Goal: Transaction & Acquisition: Purchase product/service

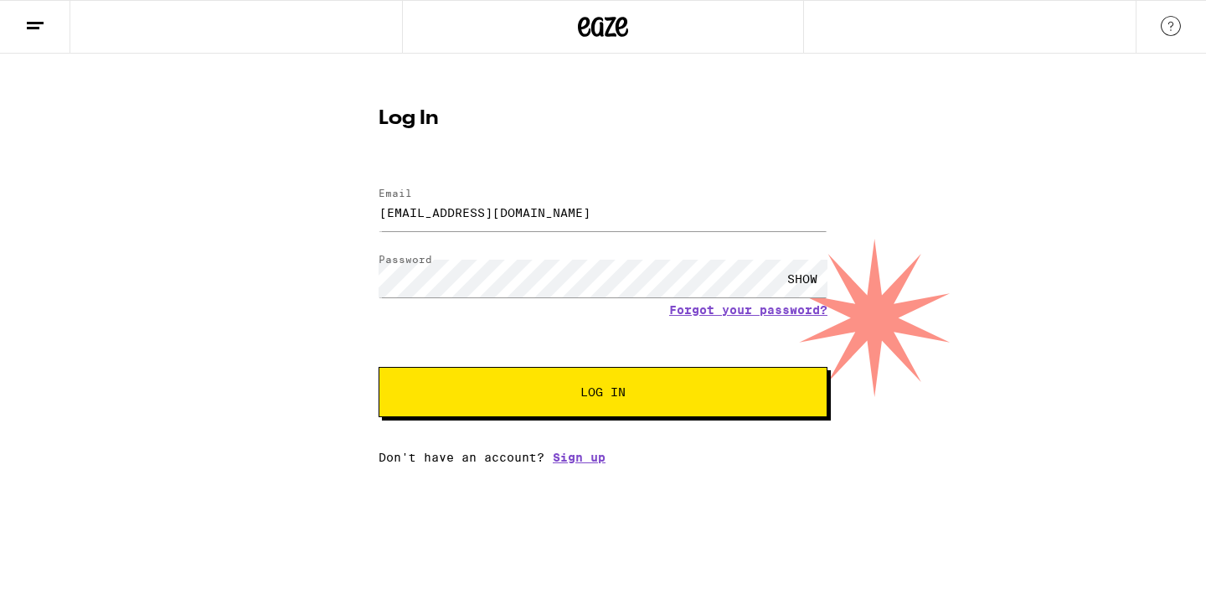
click at [379, 367] on button "Log In" at bounding box center [603, 392] width 449 height 50
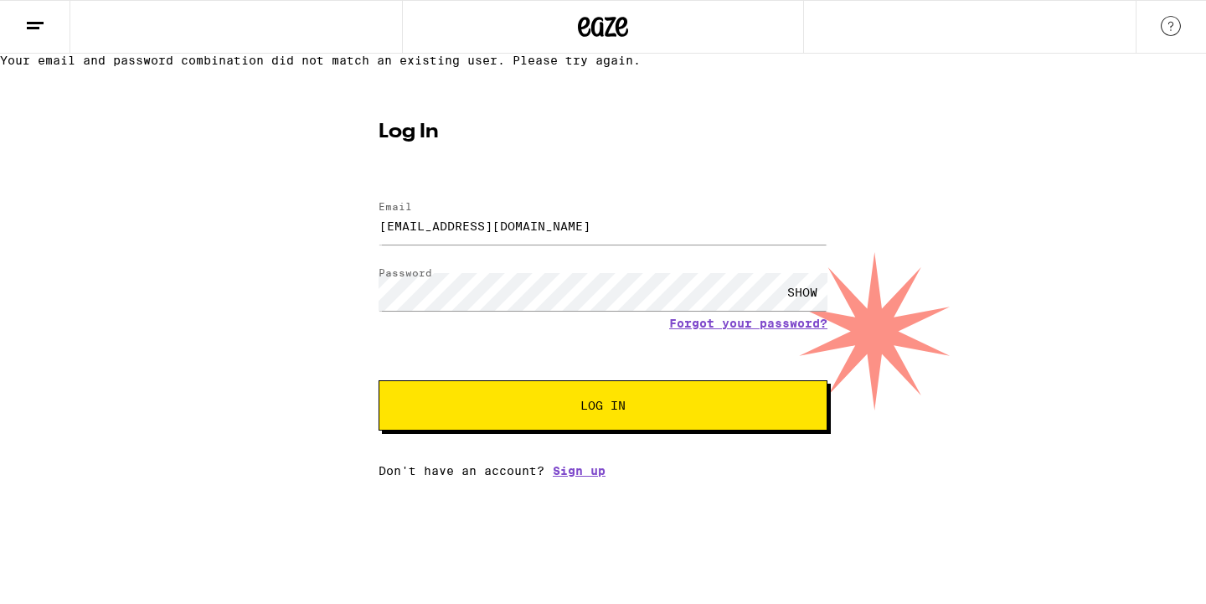
click at [379, 380] on button "Log In" at bounding box center [603, 405] width 449 height 50
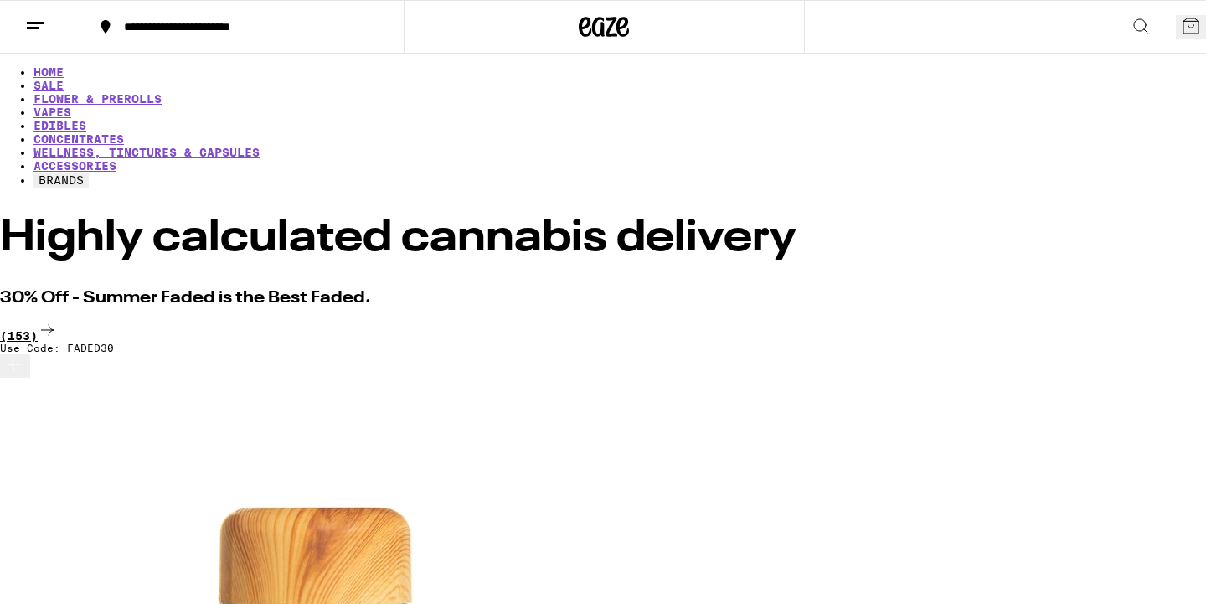
click at [1159, 320] on div "(153)" at bounding box center [603, 331] width 1206 height 23
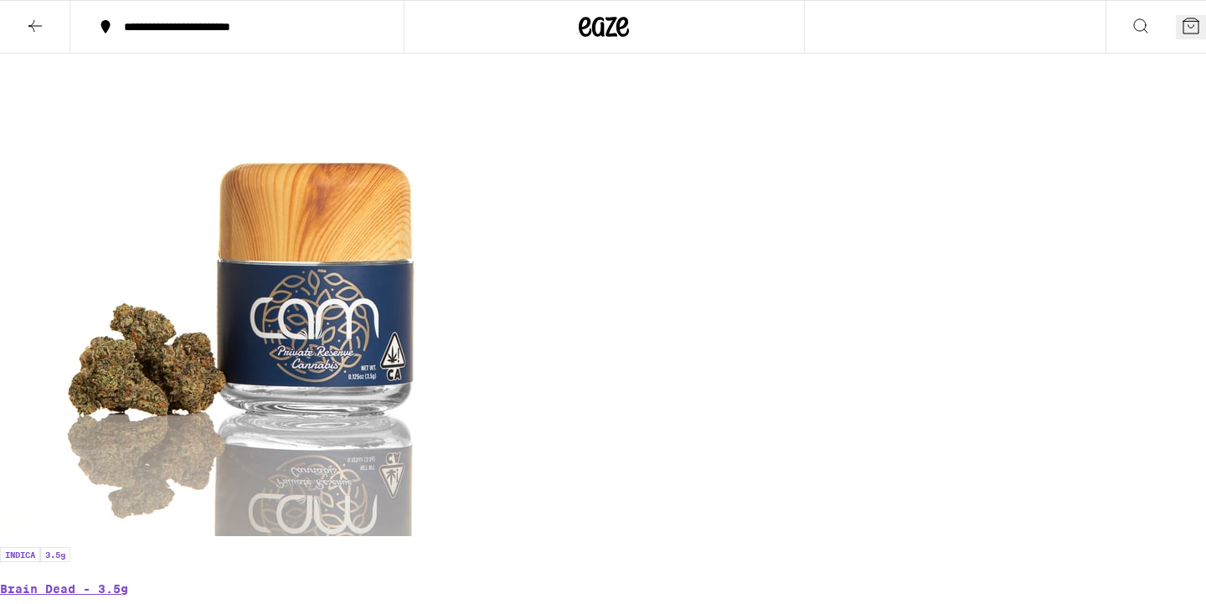
scroll to position [436, 0]
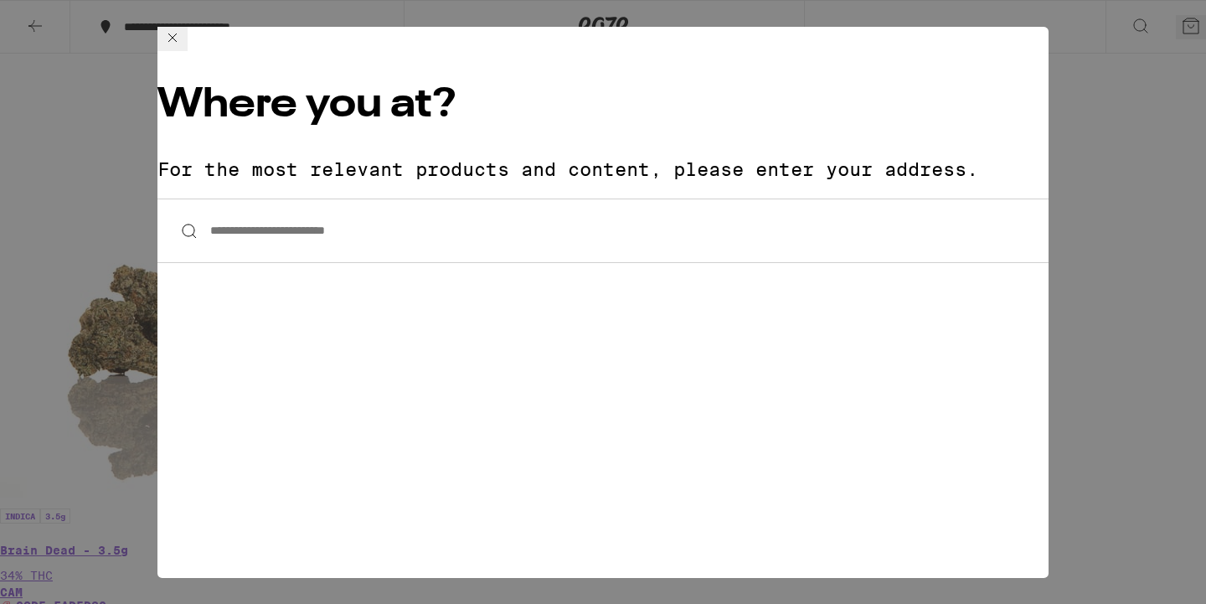
click at [772, 199] on input "**********" at bounding box center [602, 231] width 891 height 64
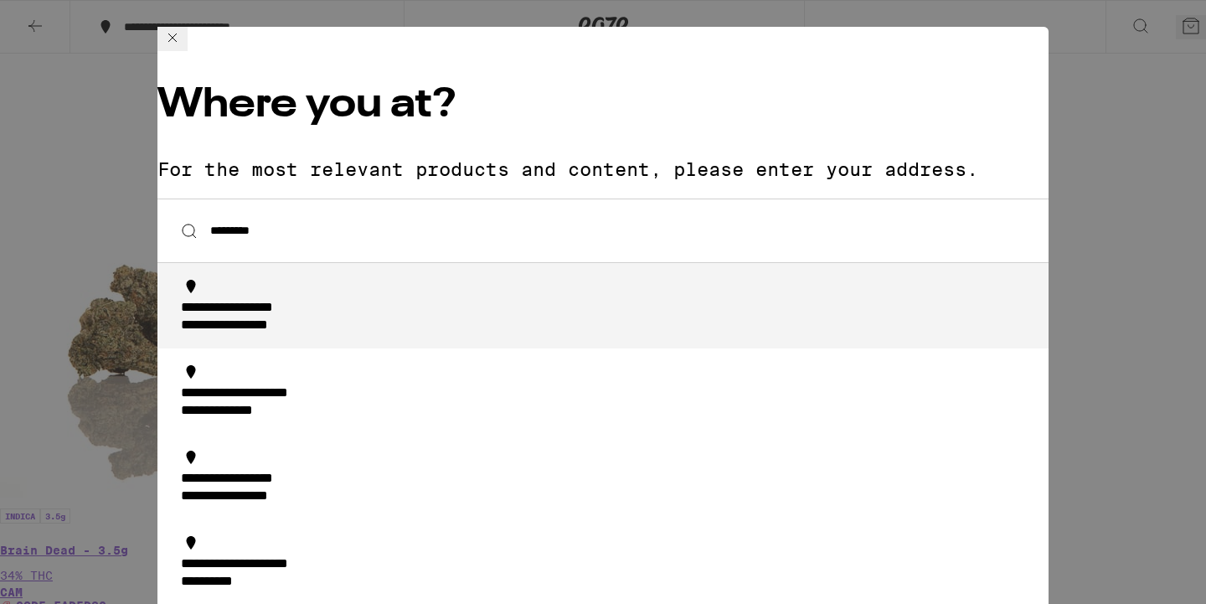
click at [667, 300] on div "**********" at bounding box center [608, 317] width 854 height 35
type input "**********"
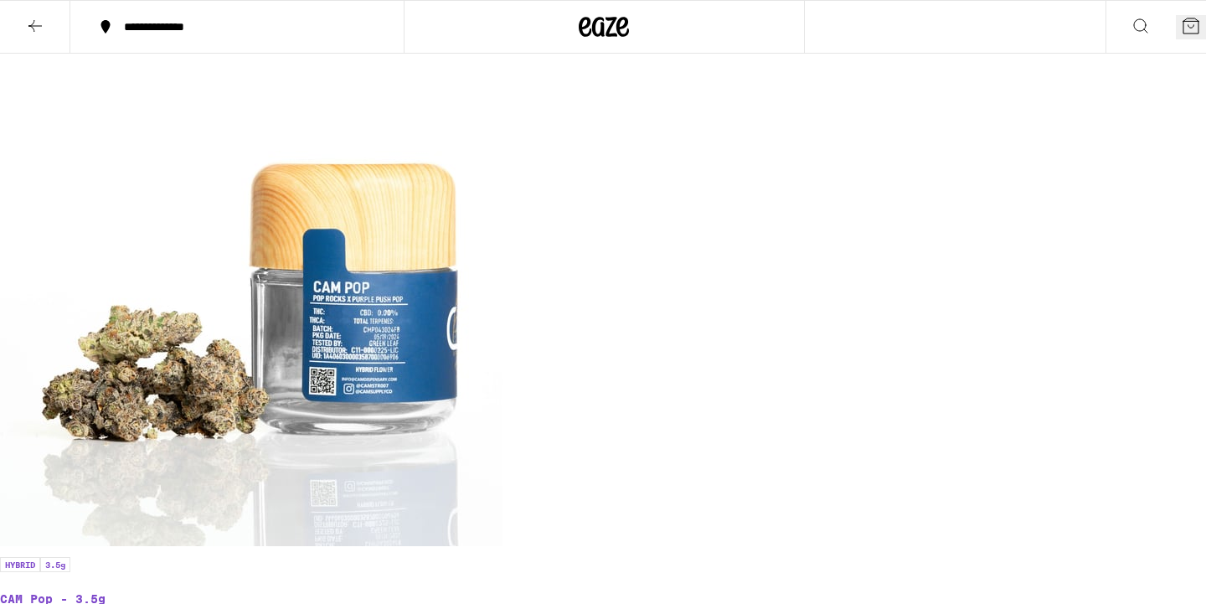
scroll to position [386, 0]
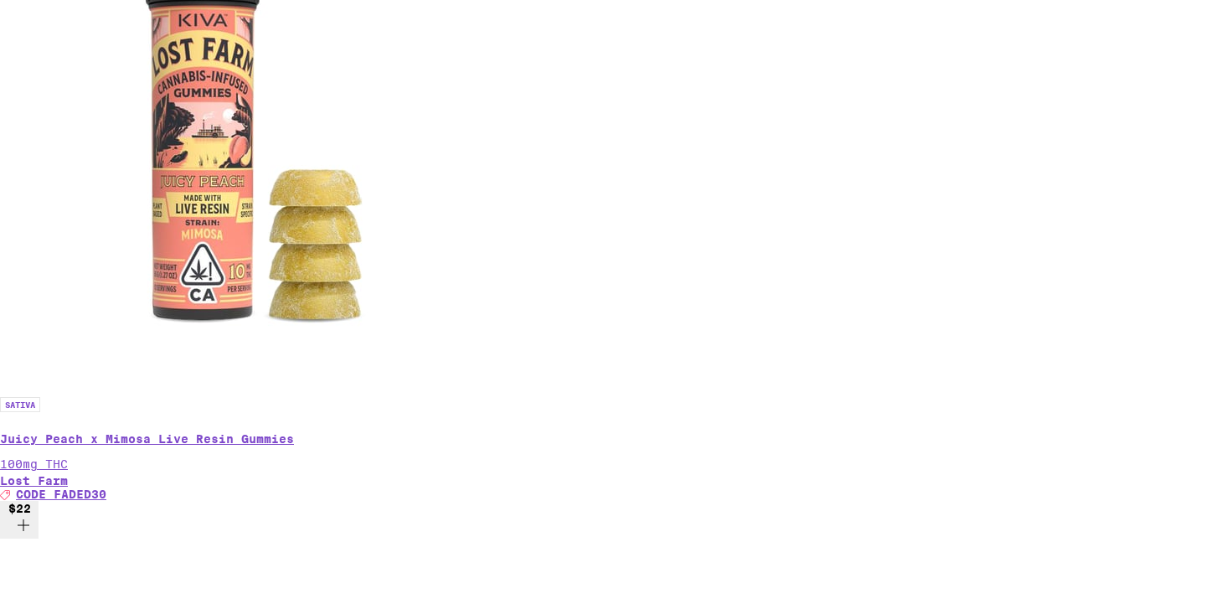
scroll to position [2525, 0]
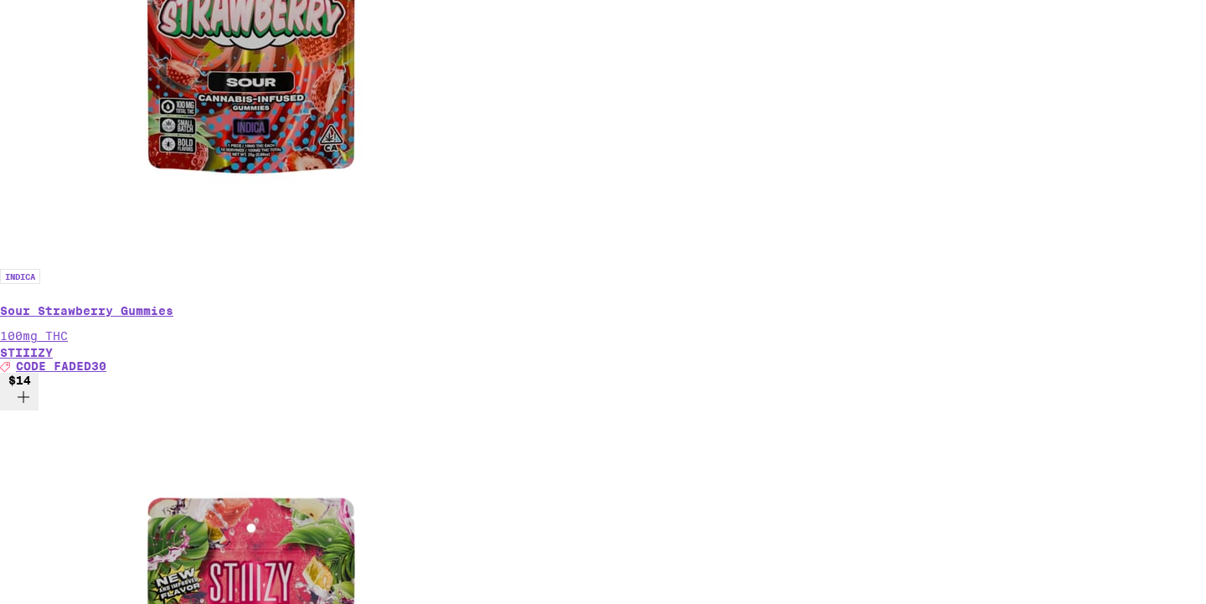
scroll to position [6392, 0]
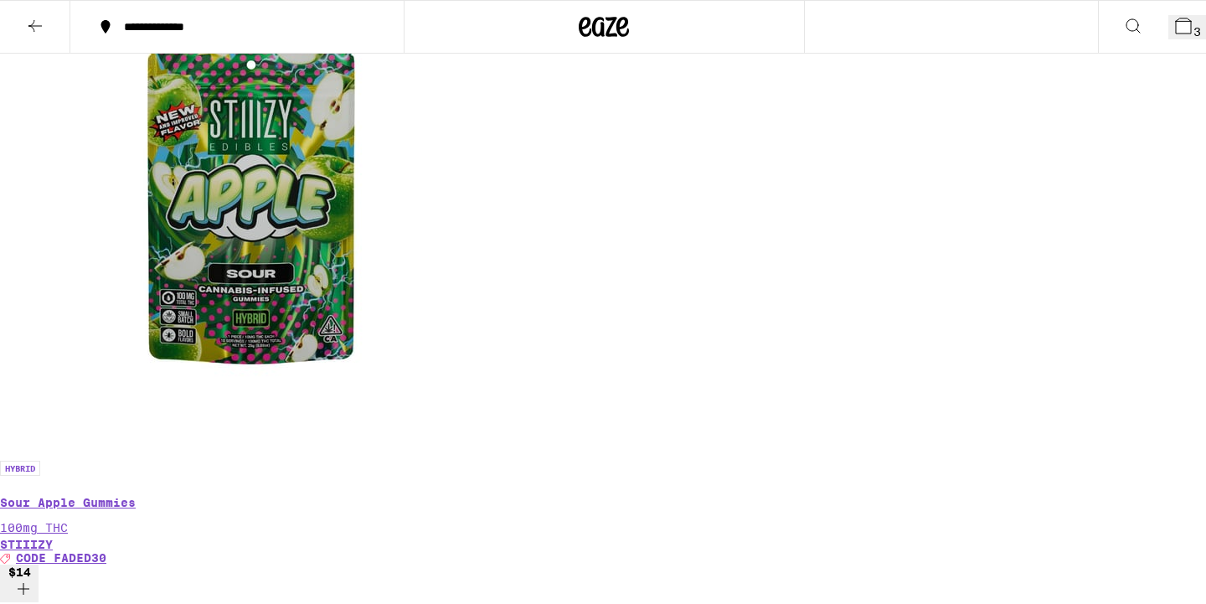
scroll to position [7501, 0]
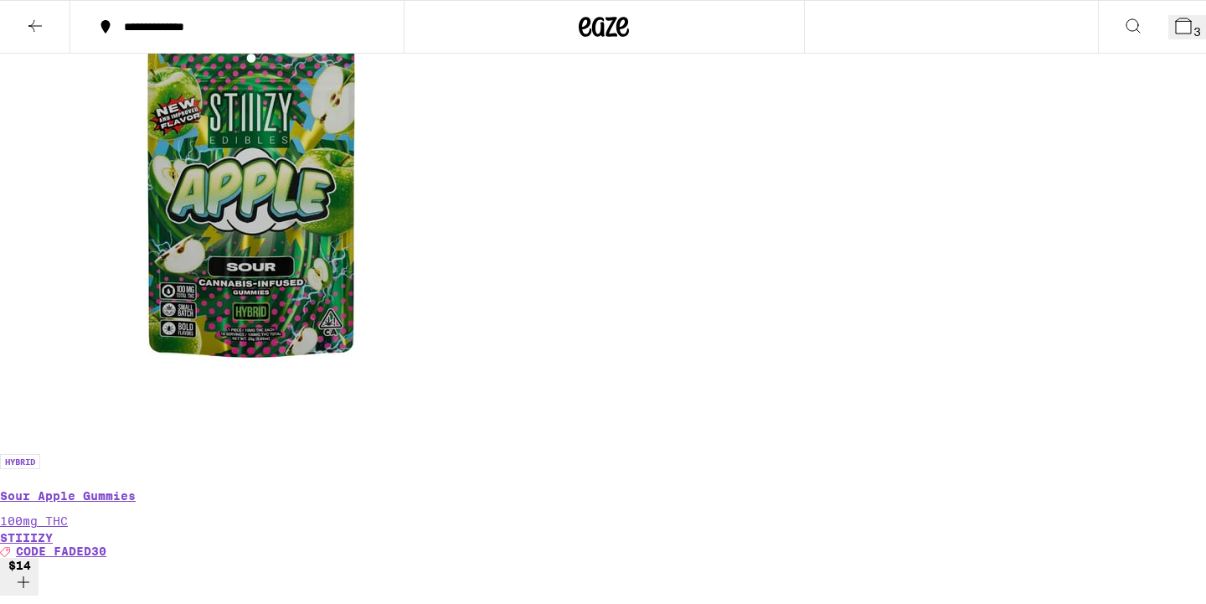
click at [602, 32] on icon at bounding box center [604, 27] width 25 height 20
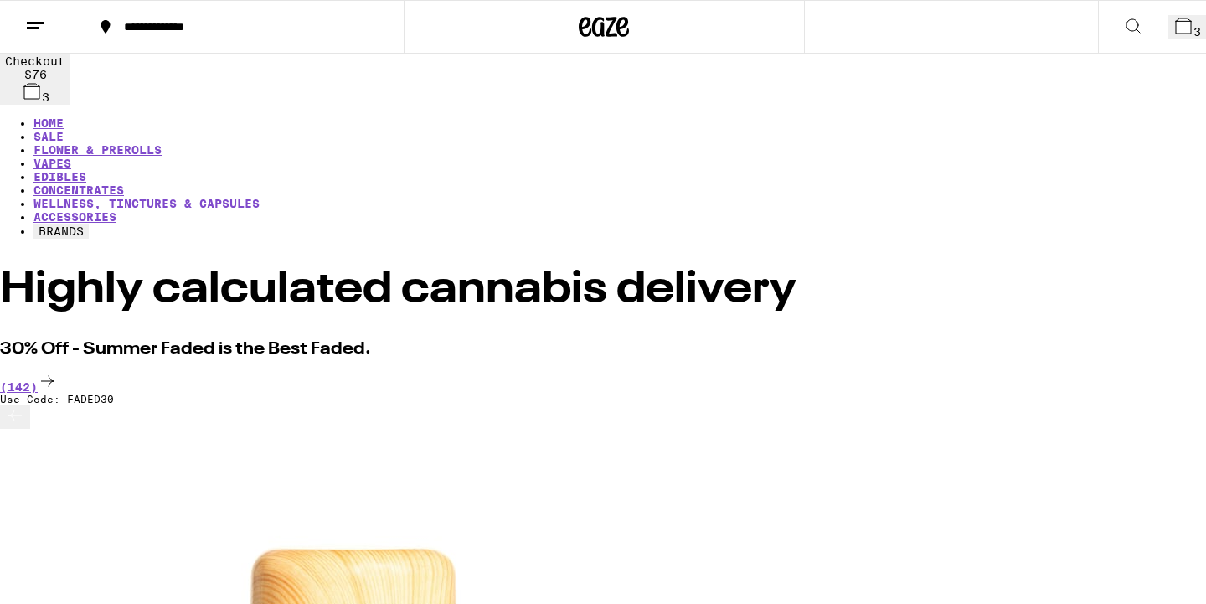
click at [1171, 39] on button "3" at bounding box center [1187, 27] width 38 height 24
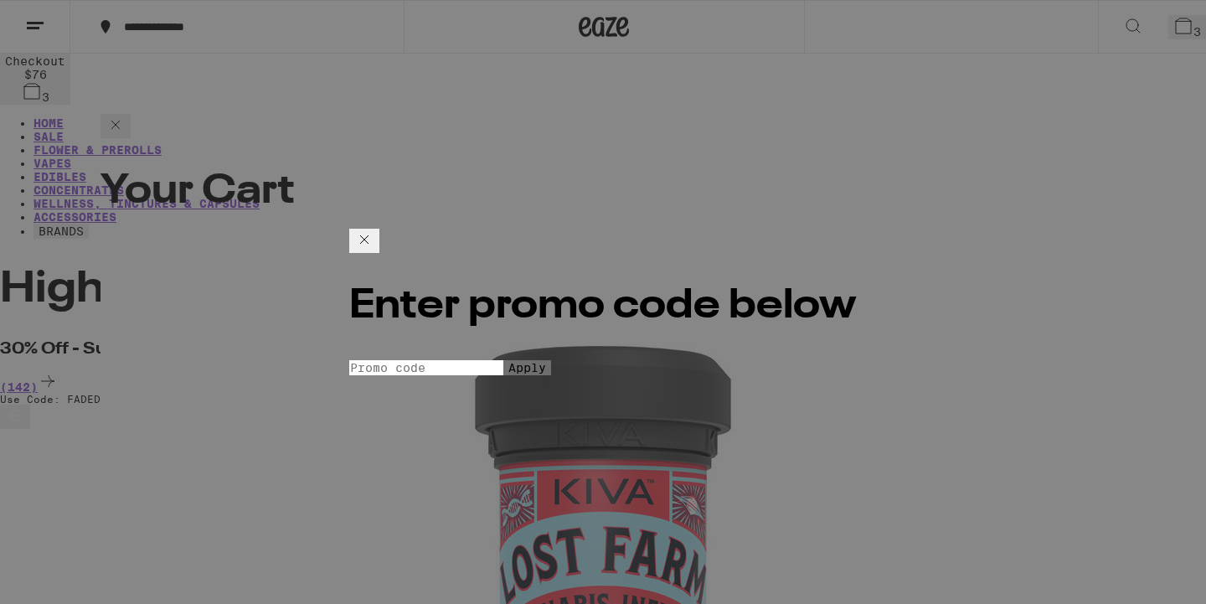
click at [503, 360] on input "Promo Code" at bounding box center [426, 367] width 154 height 15
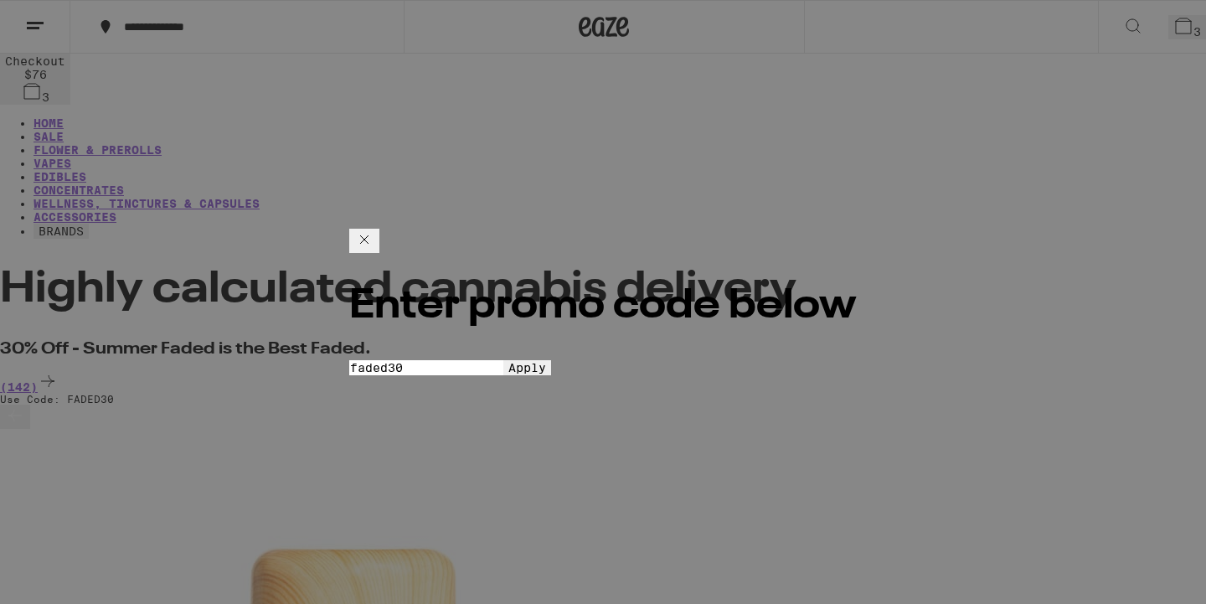
type input "faded30"
click at [513, 369] on span "Apply" at bounding box center [527, 367] width 38 height 13
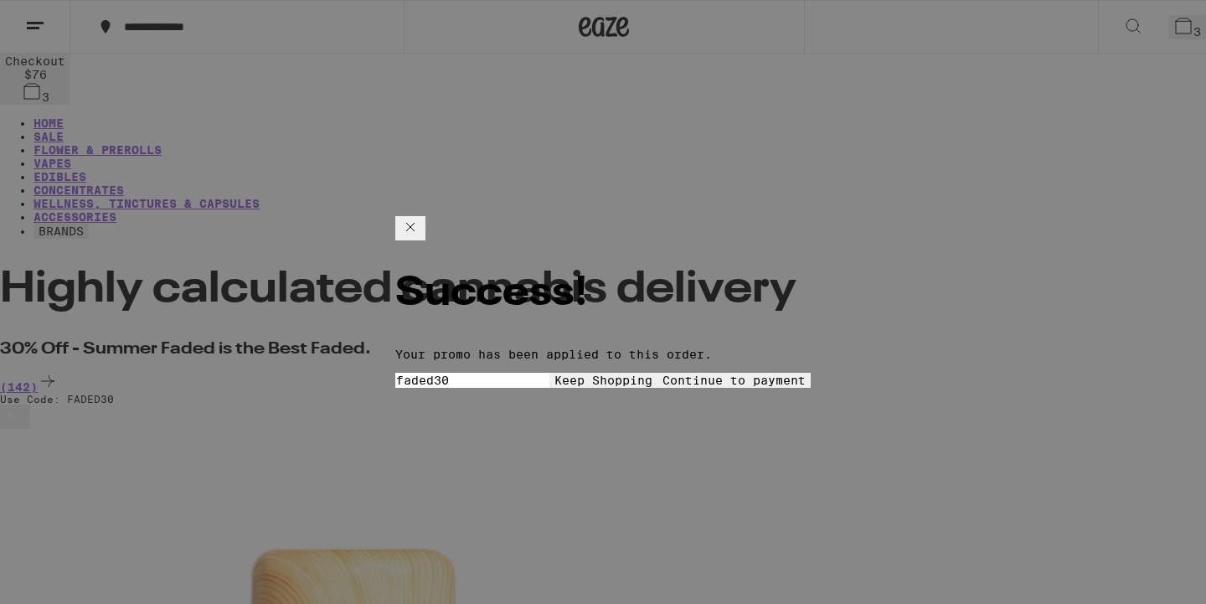
click at [549, 373] on button "Keep Shopping" at bounding box center [603, 380] width 108 height 15
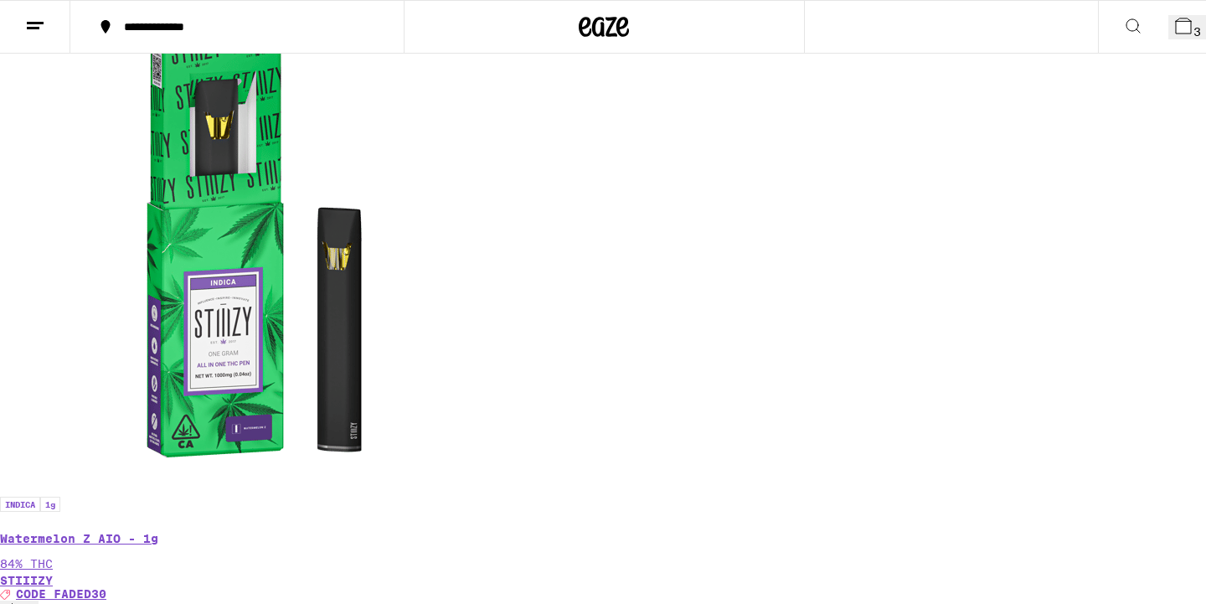
scroll to position [1755, 0]
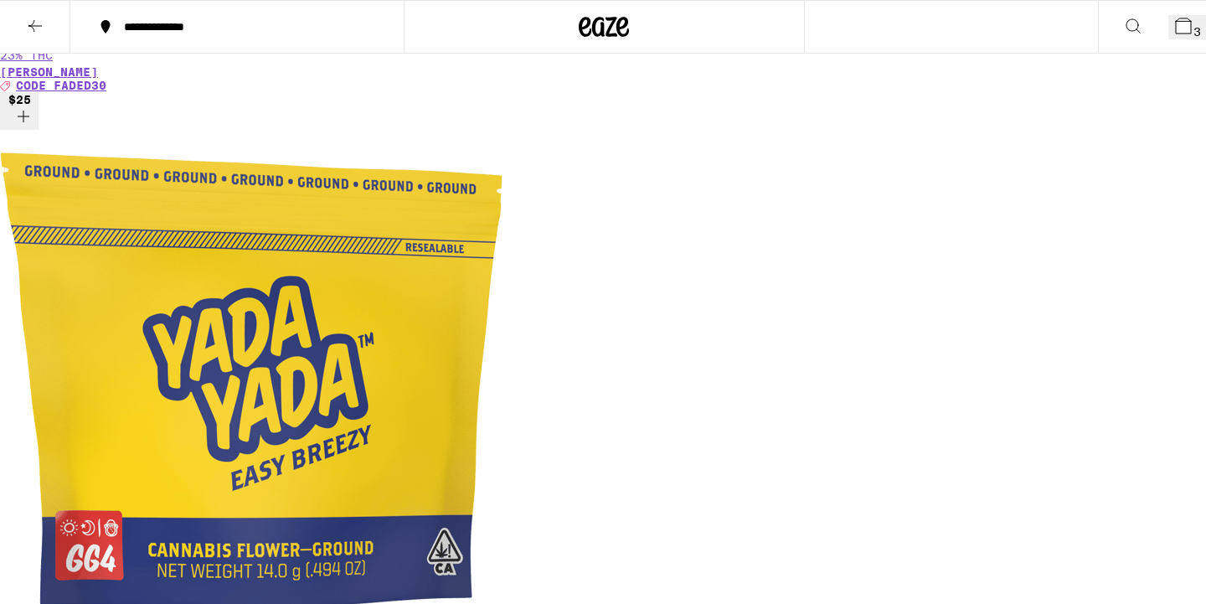
scroll to position [2231, 0]
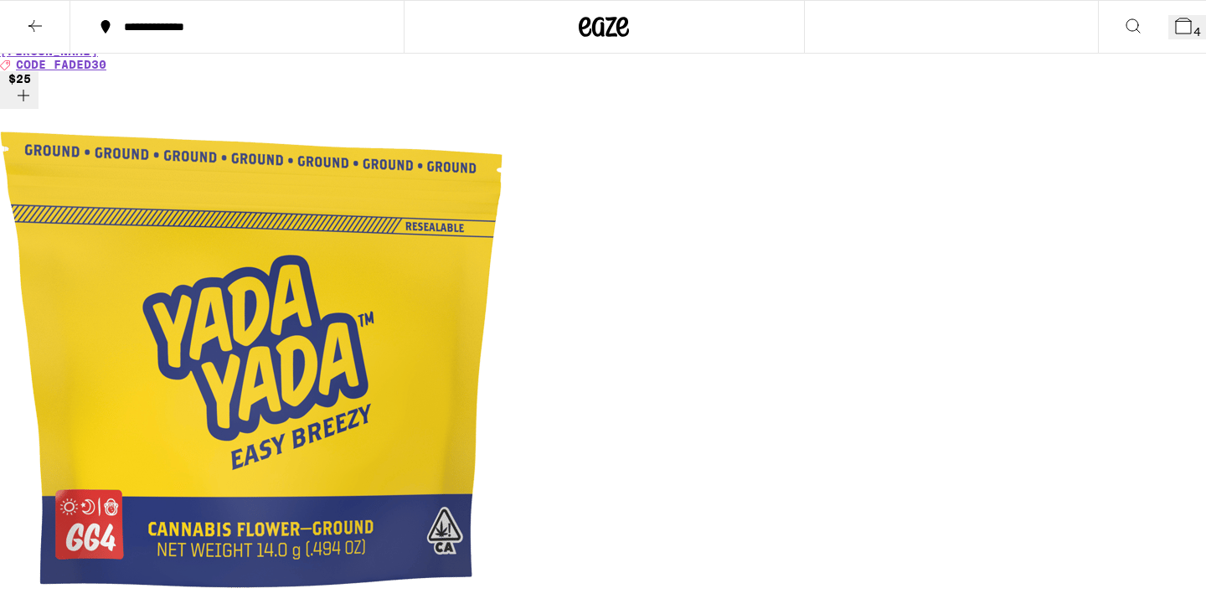
scroll to position [2246, 0]
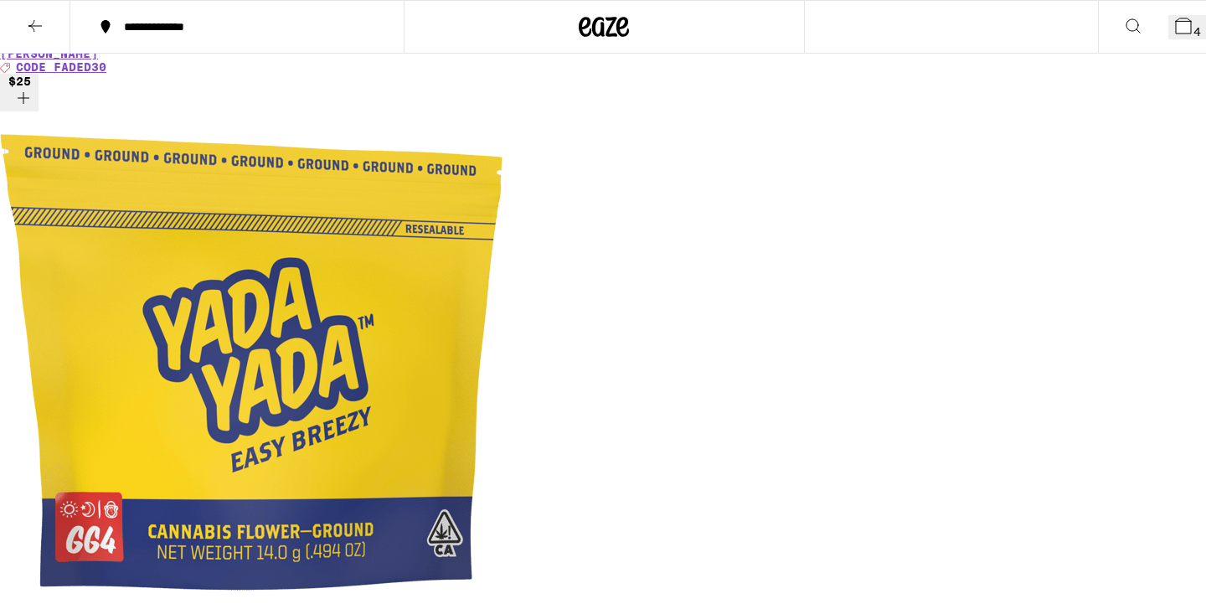
click at [1168, 34] on button "4" at bounding box center [1187, 27] width 38 height 24
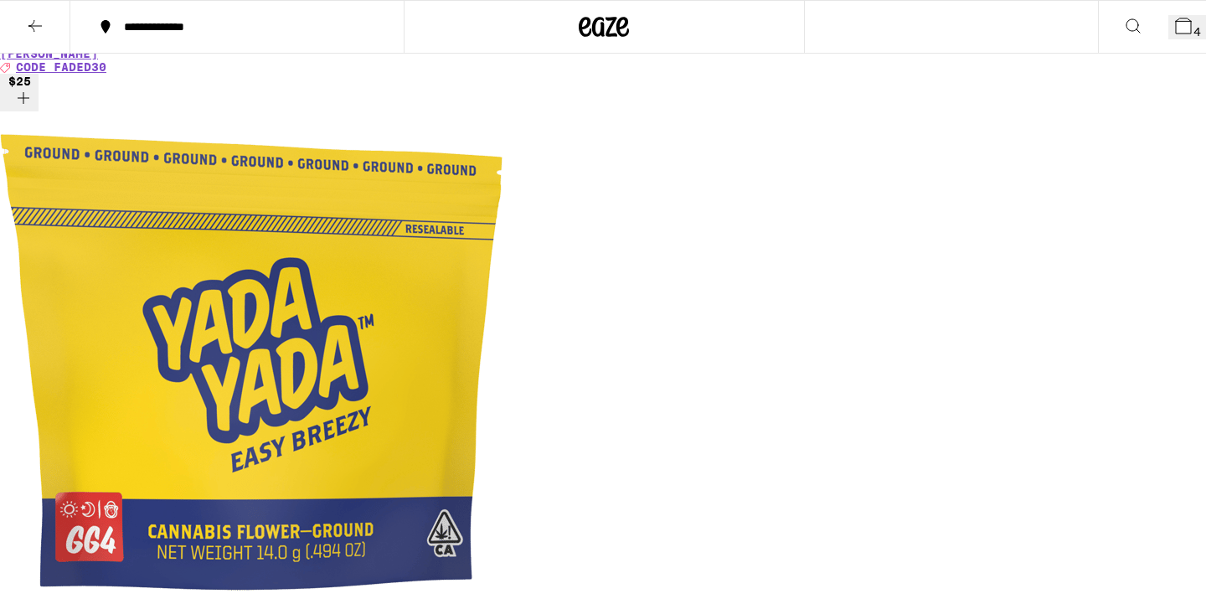
click at [1181, 28] on button "4" at bounding box center [1187, 27] width 38 height 24
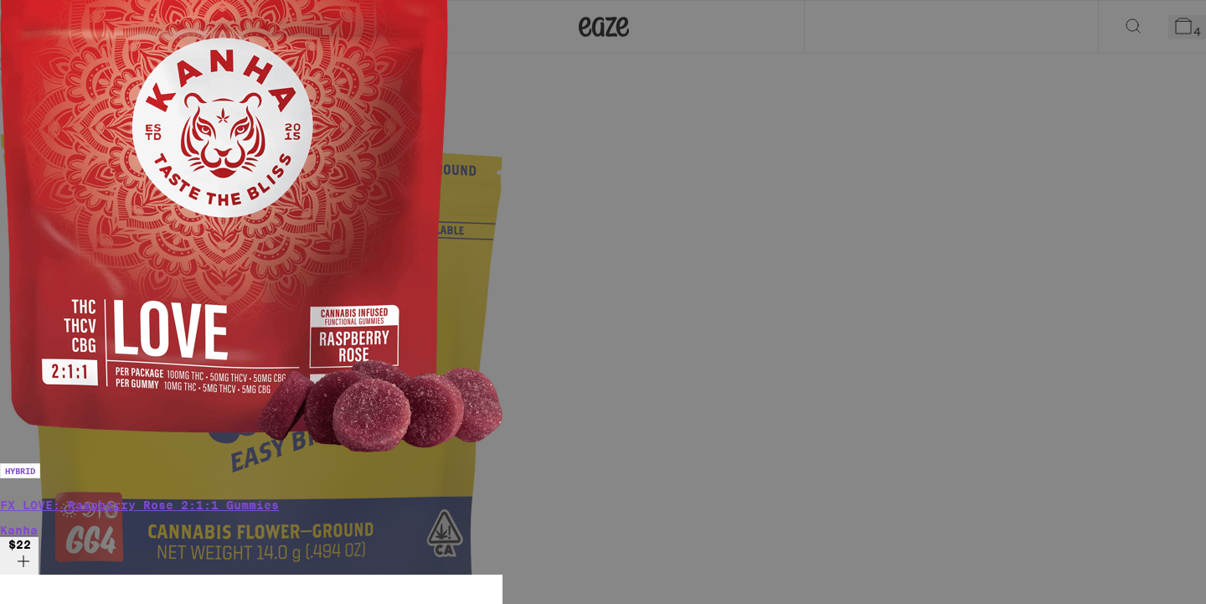
scroll to position [311, 0]
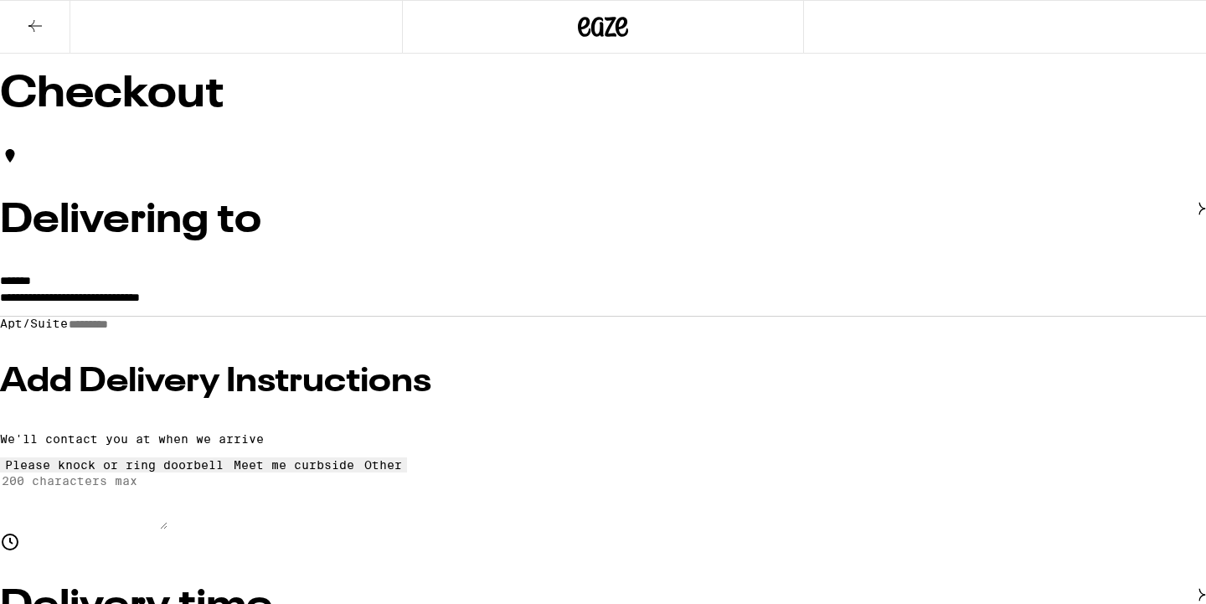
scroll to position [100, 0]
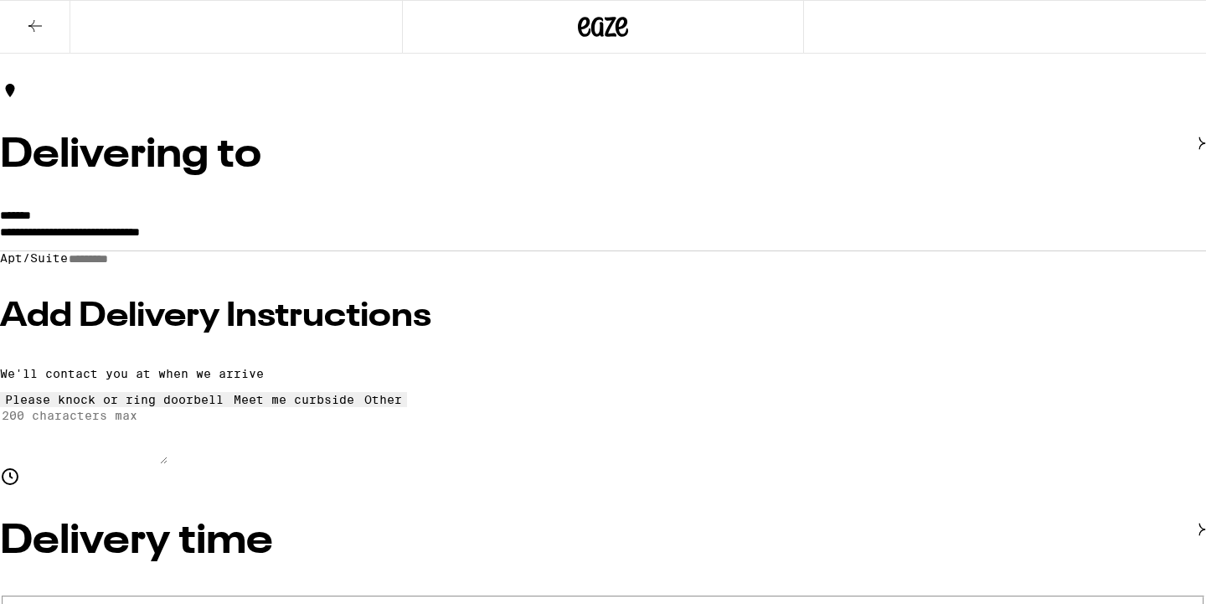
click at [286, 329] on h3 "Add Delivery Instructions" at bounding box center [603, 317] width 1206 height 34
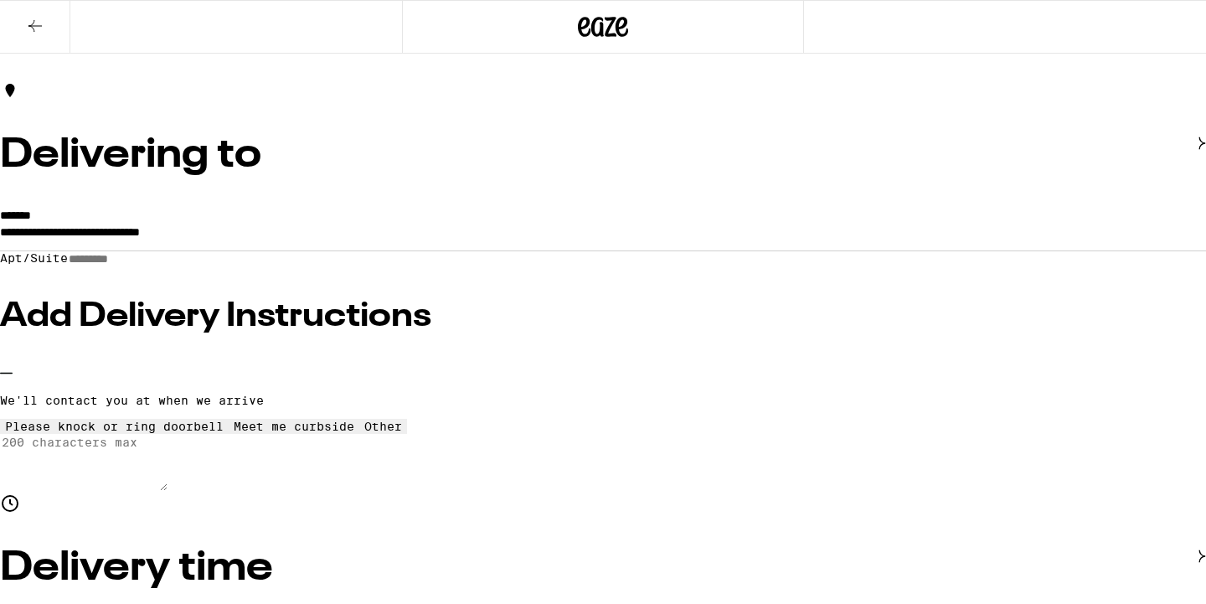
click at [359, 434] on button "Other" at bounding box center [383, 426] width 48 height 15
click at [168, 479] on textarea "Enter any other delivery instructions you want driver to know" at bounding box center [84, 462] width 168 height 57
click at [168, 491] on textarea "We are the white building w/ a black metal gate. I will meet you at the gate wh…" at bounding box center [84, 462] width 168 height 57
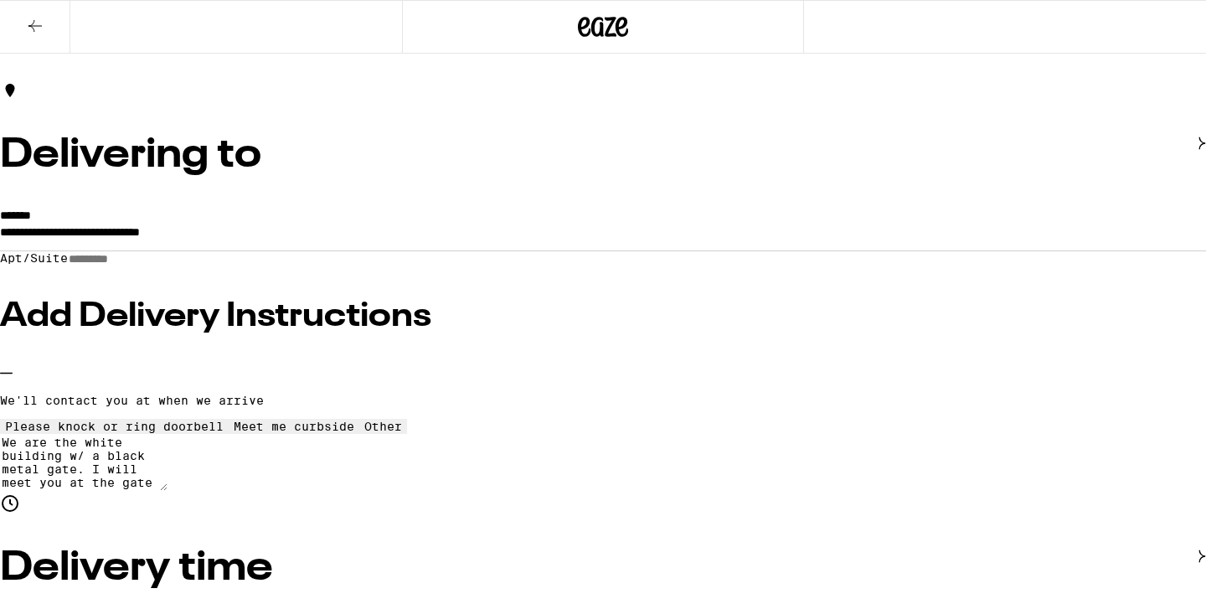
click at [168, 491] on textarea "We are the white building w/ a black metal gate. I will meet you at the gate wh…" at bounding box center [84, 462] width 168 height 57
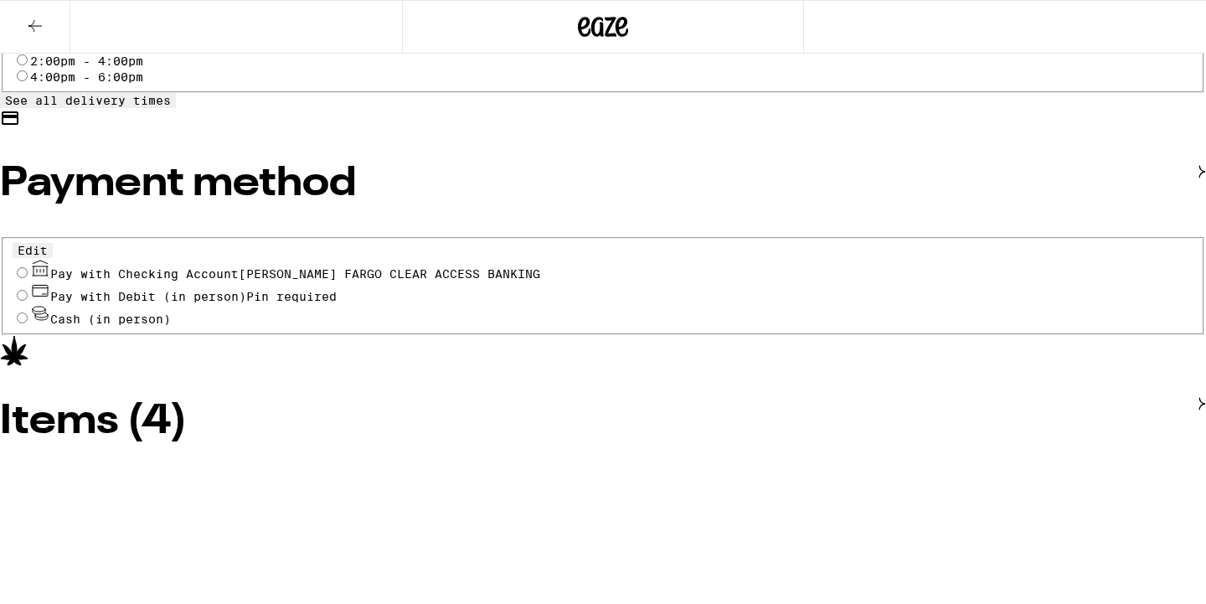
scroll to position [800, 0]
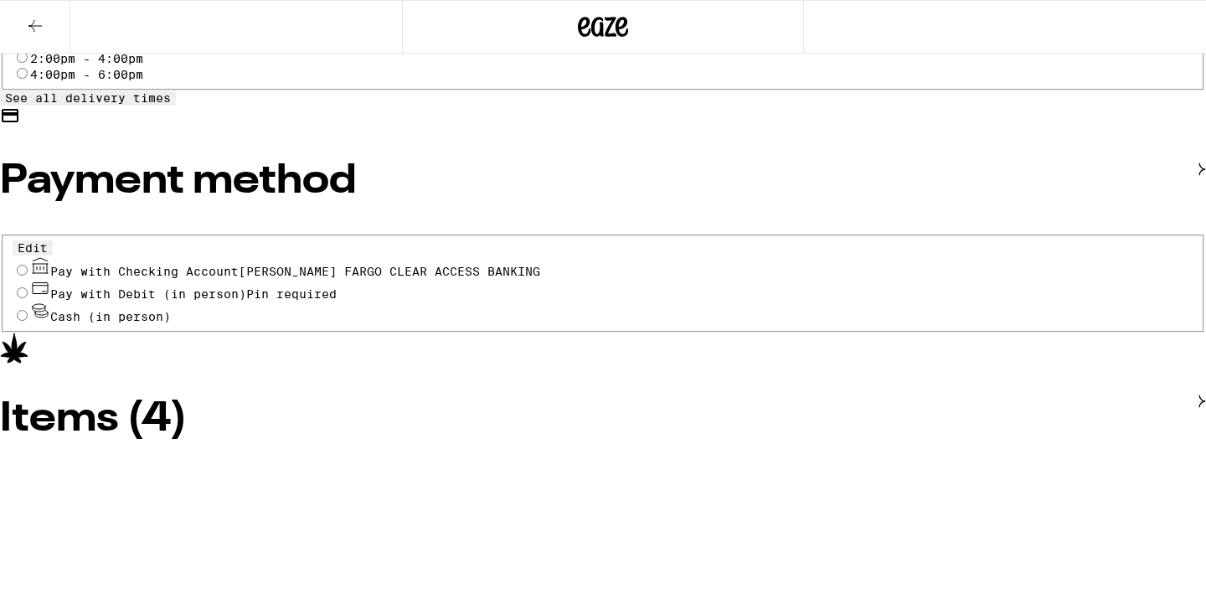
type textarea "We are the white building w/ a black metal gate. I will meet you at the gate wh…"
click at [50, 260] on icon at bounding box center [40, 265] width 20 height 20
click at [28, 265] on input "Pay with Checking Account WELLS FARGO CLEAR ACCESS BANKING" at bounding box center [22, 270] width 11 height 11
radio input "true"
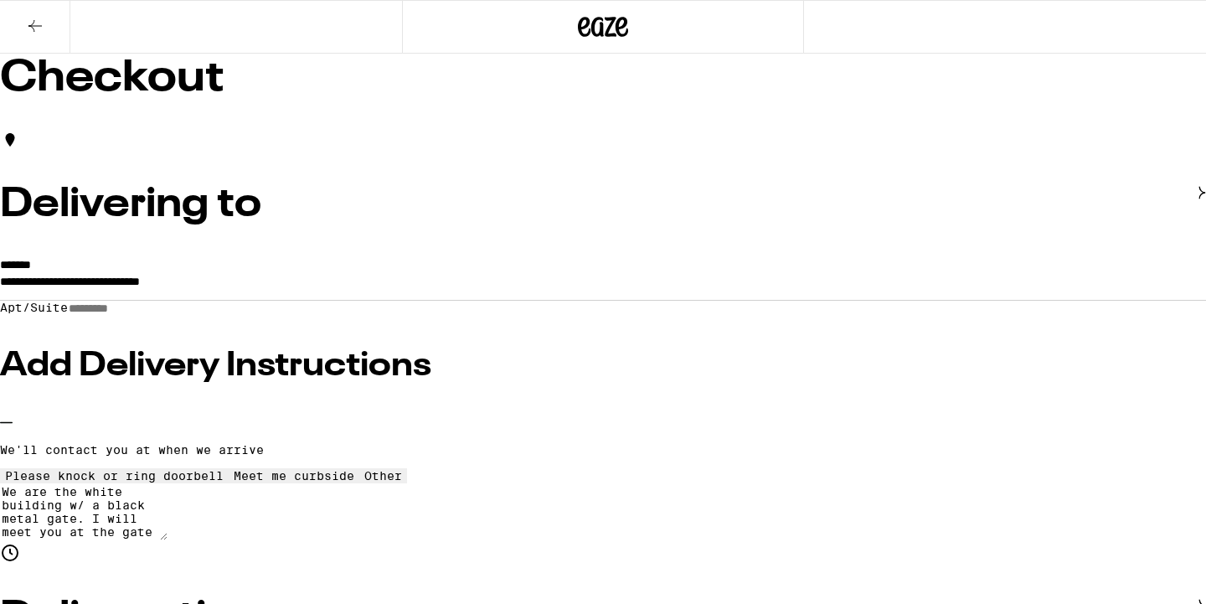
scroll to position [17, 0]
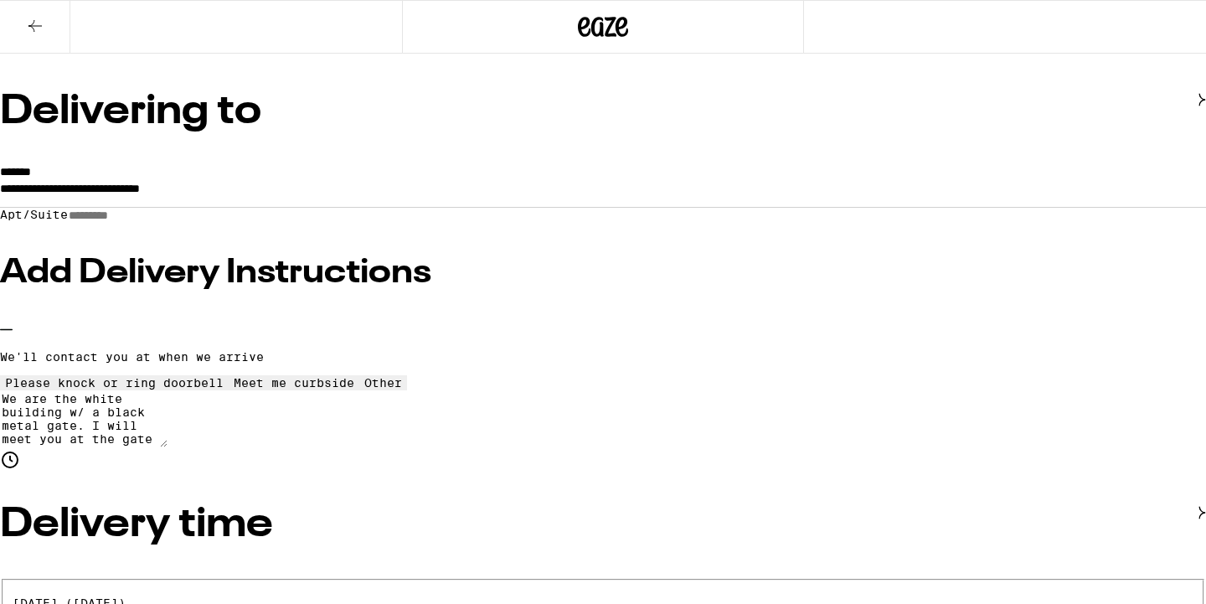
scroll to position [225, 0]
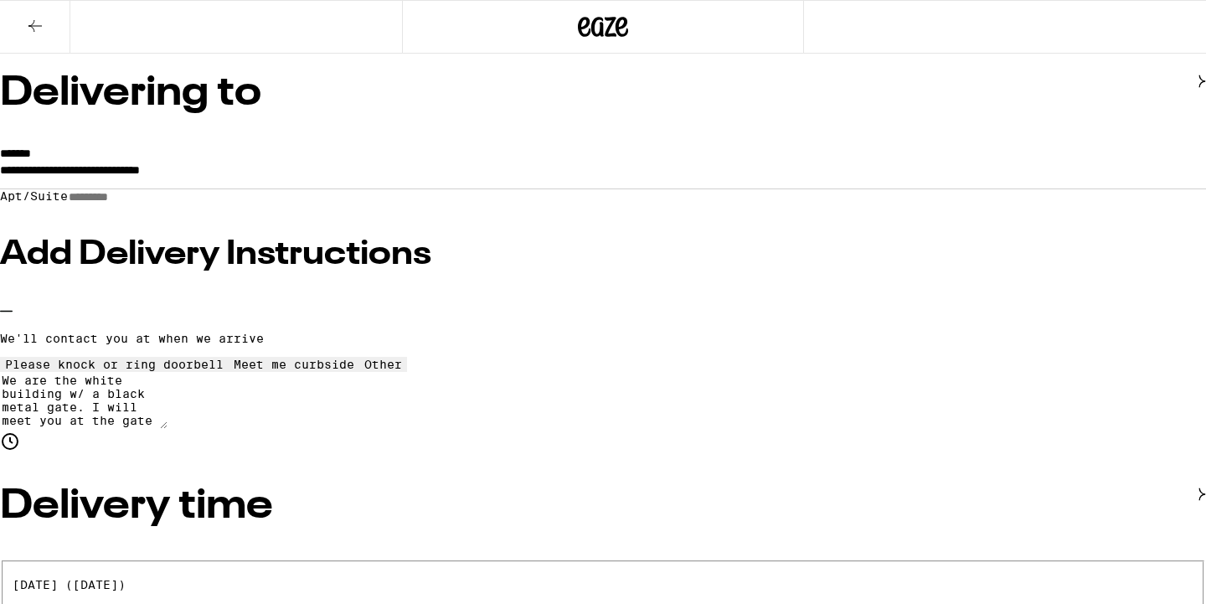
scroll to position [201, 0]
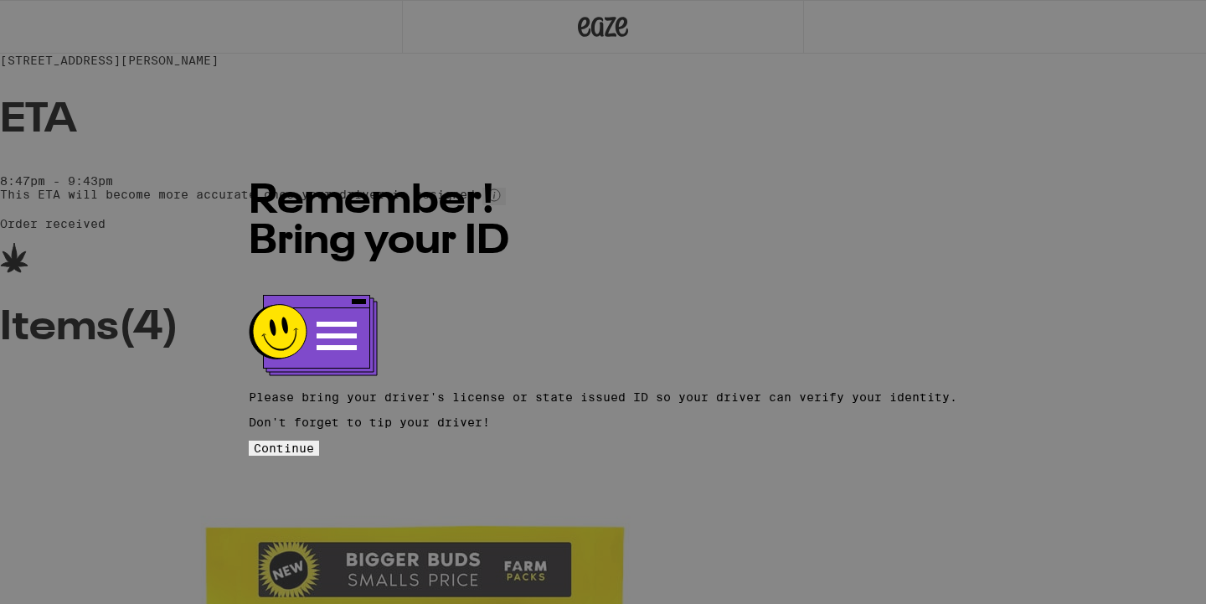
click at [314, 441] on span "Continue" at bounding box center [284, 447] width 60 height 13
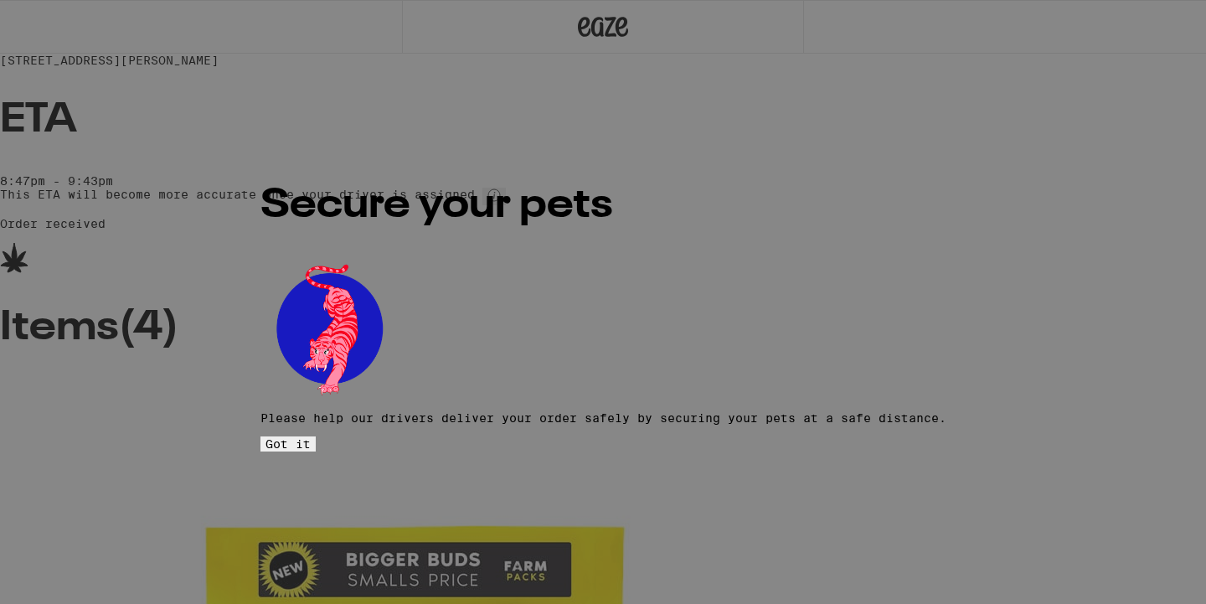
click at [316, 436] on button "Got it" at bounding box center [287, 443] width 55 height 15
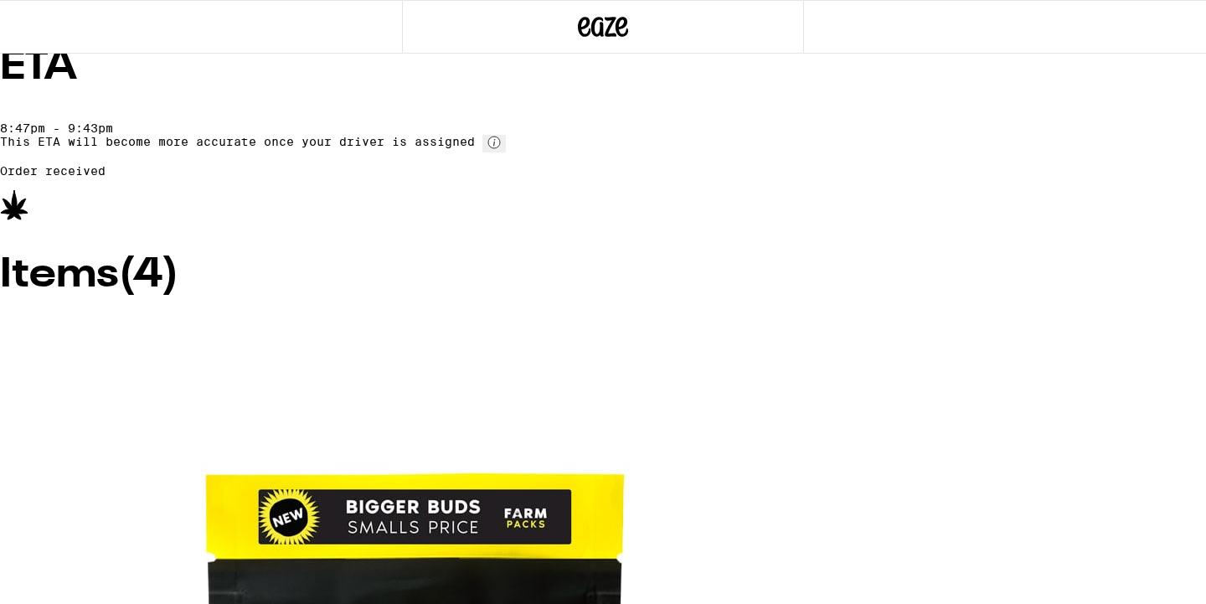
scroll to position [54, 0]
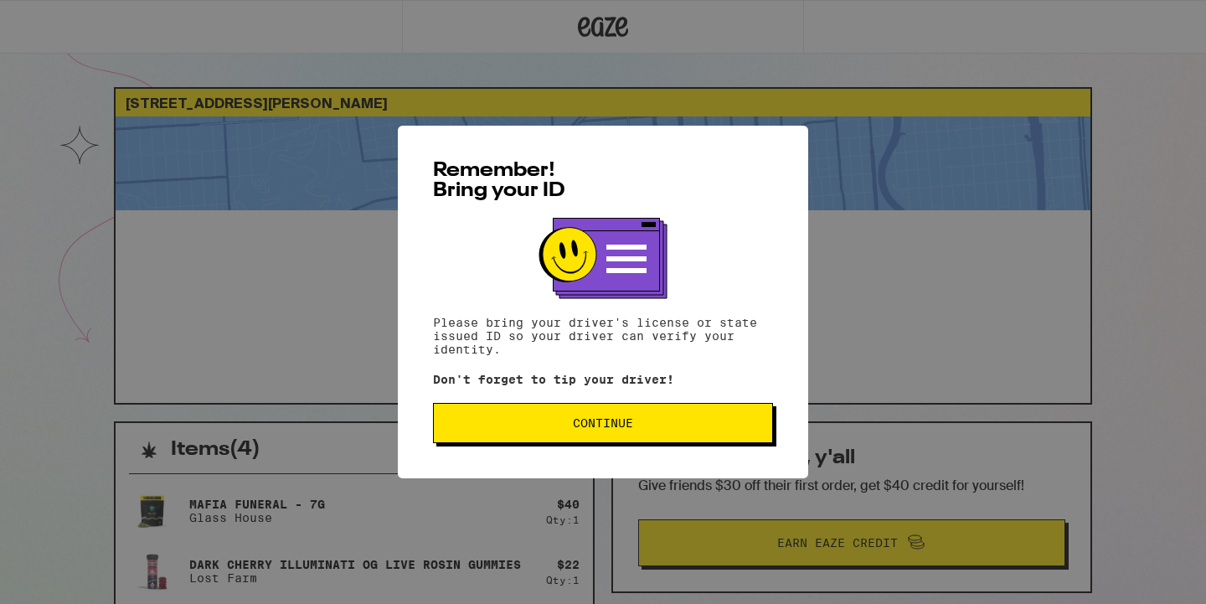
click at [755, 422] on span "Continue" at bounding box center [603, 423] width 312 height 12
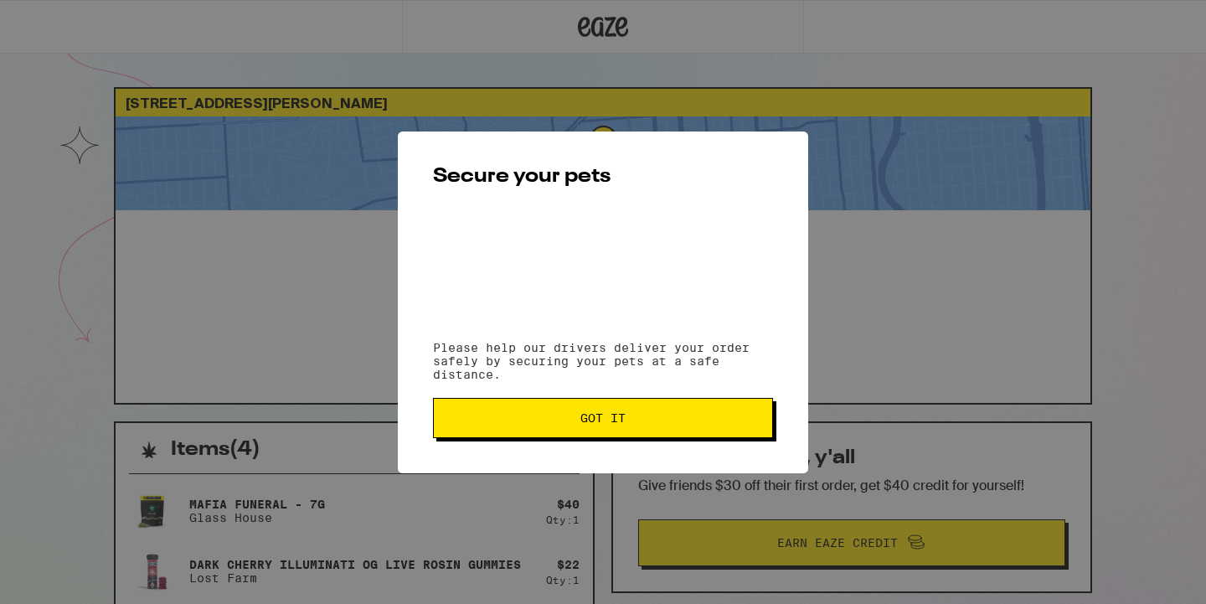
click at [661, 422] on span "Got it" at bounding box center [603, 418] width 312 height 12
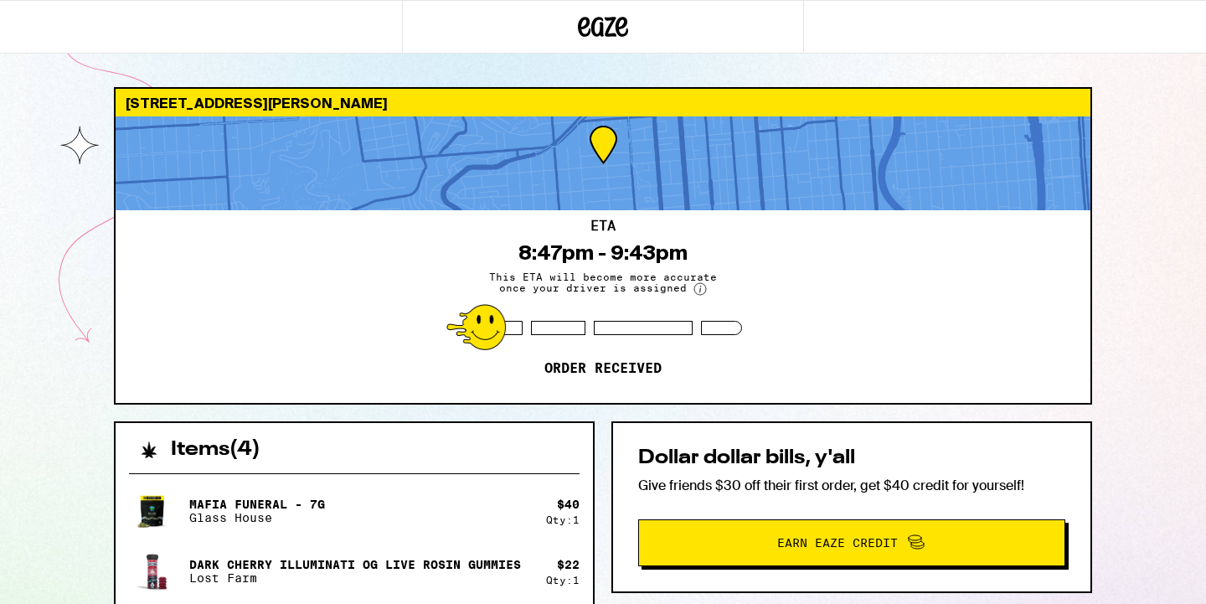
scroll to position [54, 0]
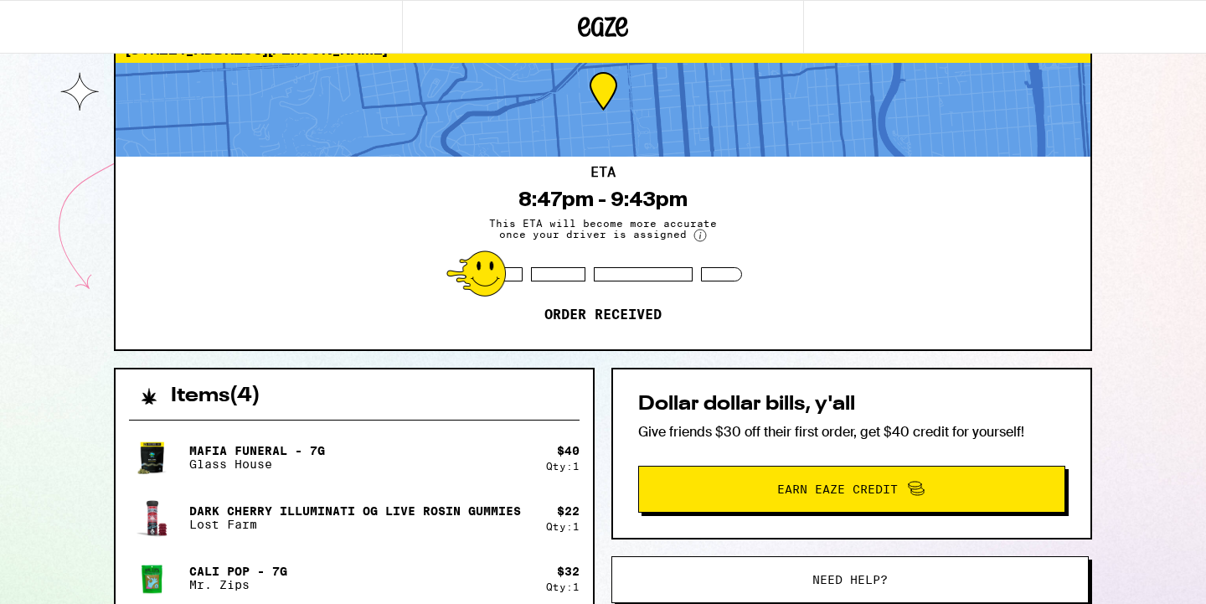
click at [946, 349] on div "490 Sanchez St San Francisco 94114 ETA 8:47pm - 9:43pm This ETA will become mor…" at bounding box center [603, 192] width 978 height 317
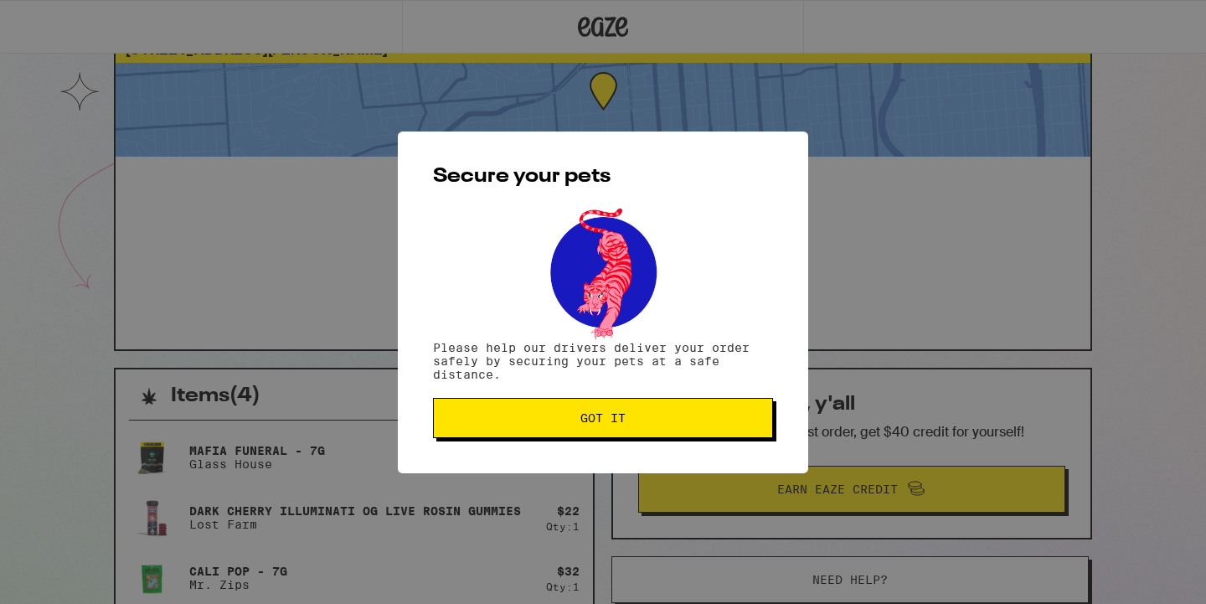
scroll to position [54, 0]
click at [709, 403] on button "Got it" at bounding box center [603, 418] width 340 height 40
click at [692, 419] on span "Got it" at bounding box center [603, 418] width 312 height 12
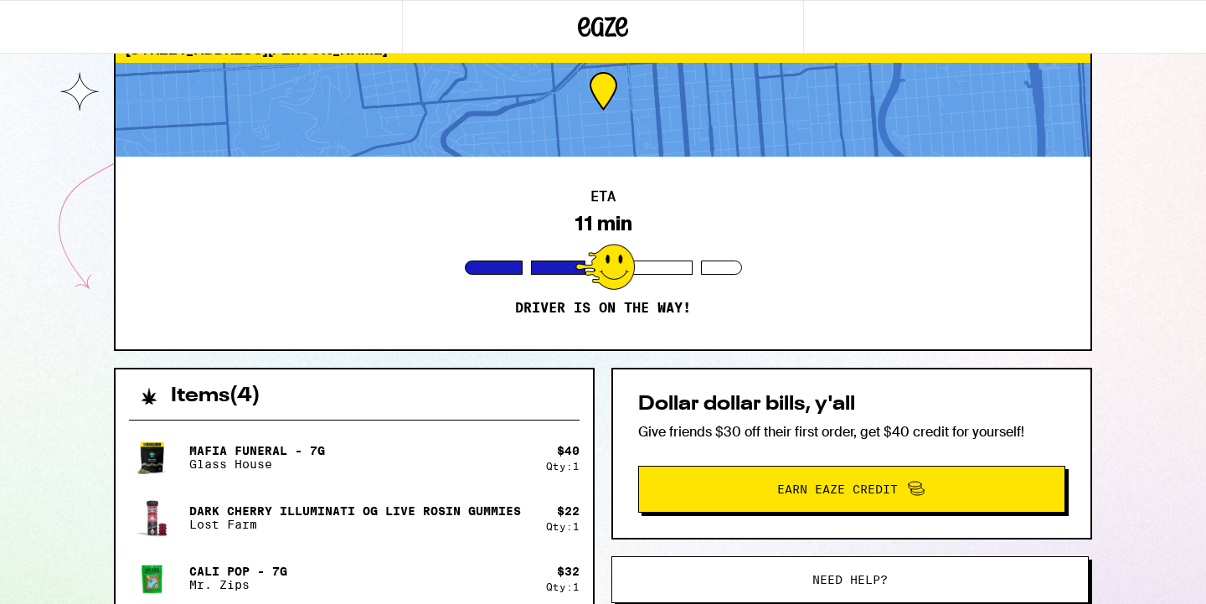
scroll to position [0, 0]
